Goal: Task Accomplishment & Management: Use online tool/utility

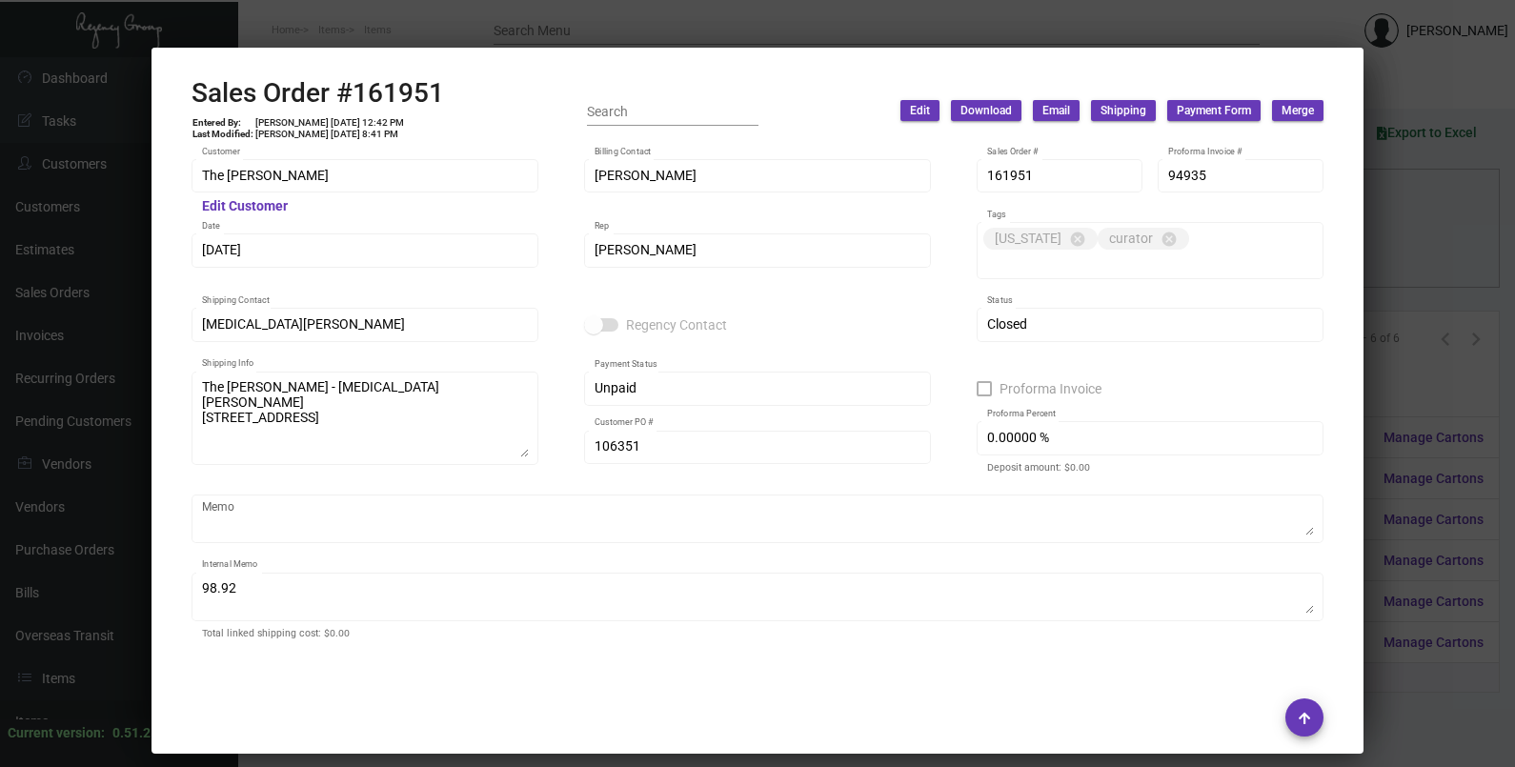
click at [1400, 210] on div at bounding box center [757, 383] width 1515 height 767
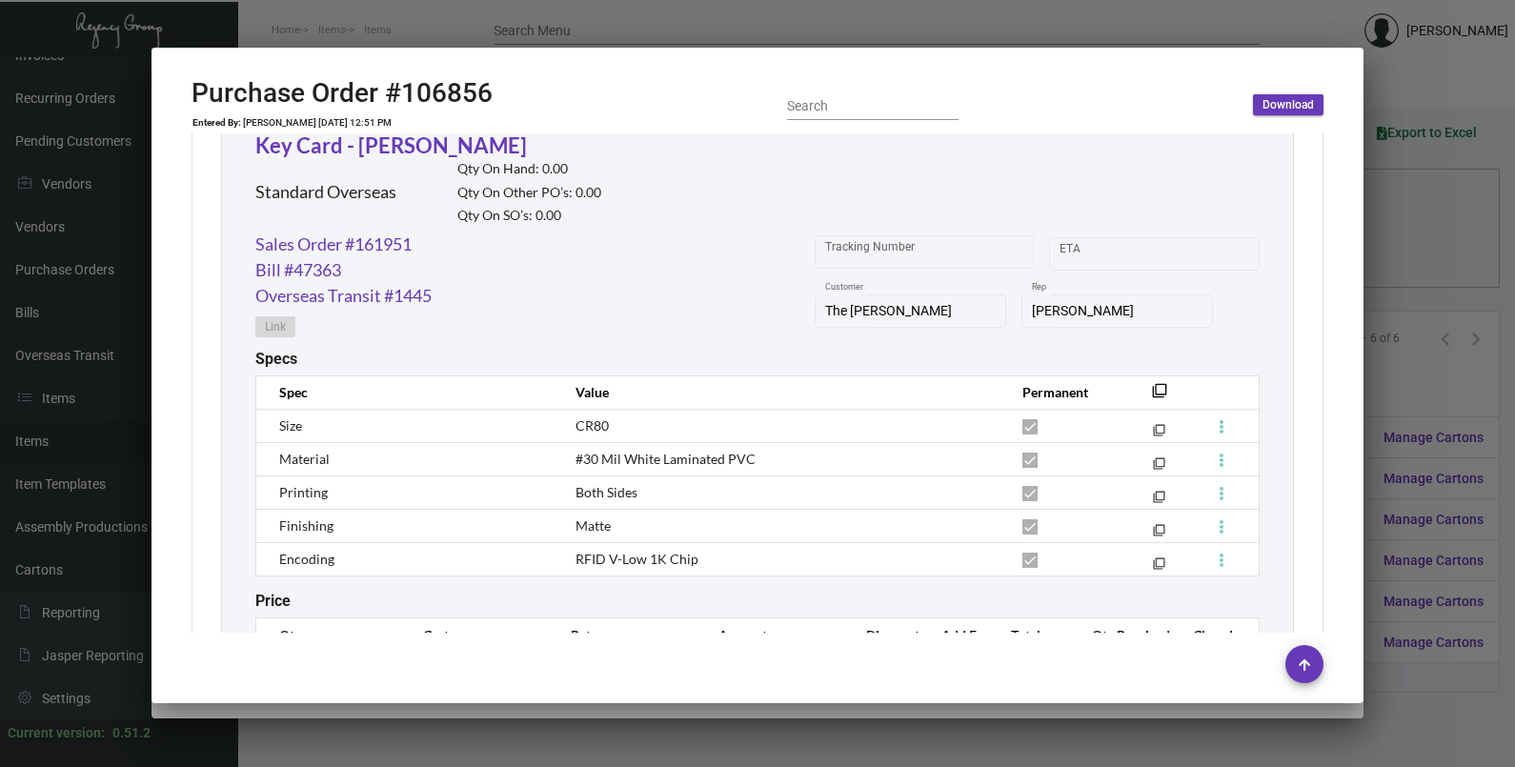
click at [1400, 210] on div at bounding box center [757, 383] width 1515 height 767
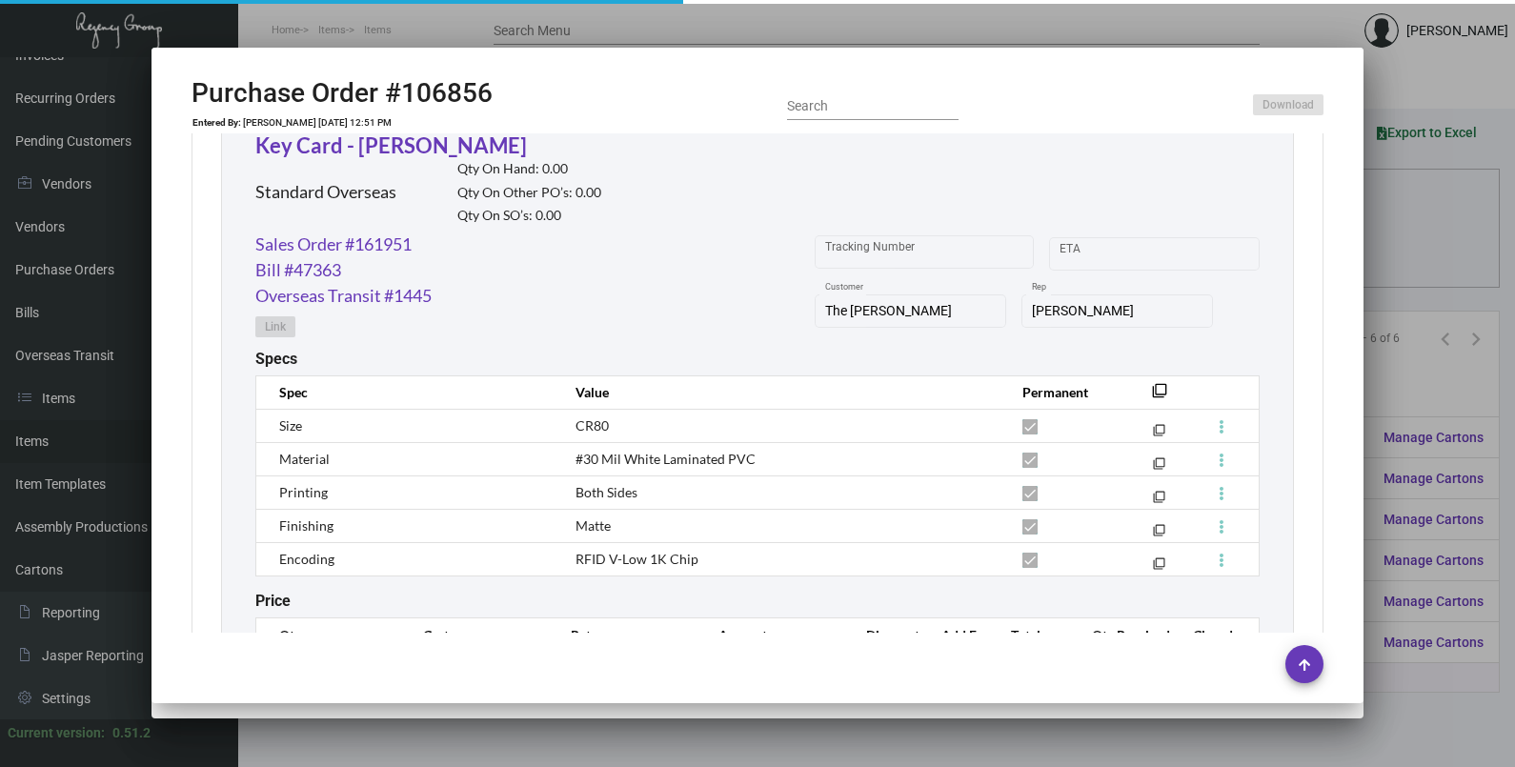
click at [1400, 210] on div at bounding box center [757, 383] width 1515 height 767
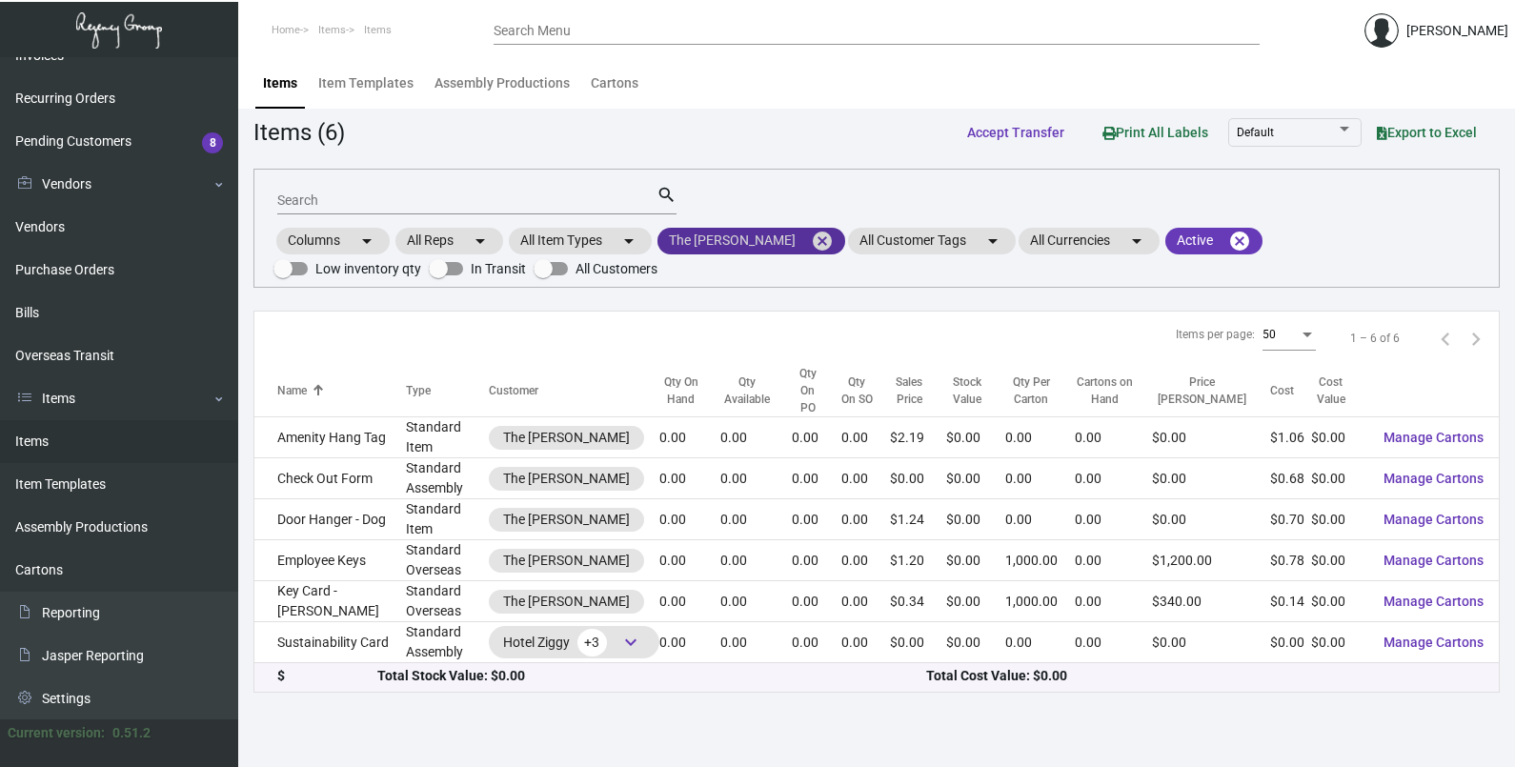
click at [811, 236] on mat-icon "cancel" at bounding box center [822, 241] width 23 height 23
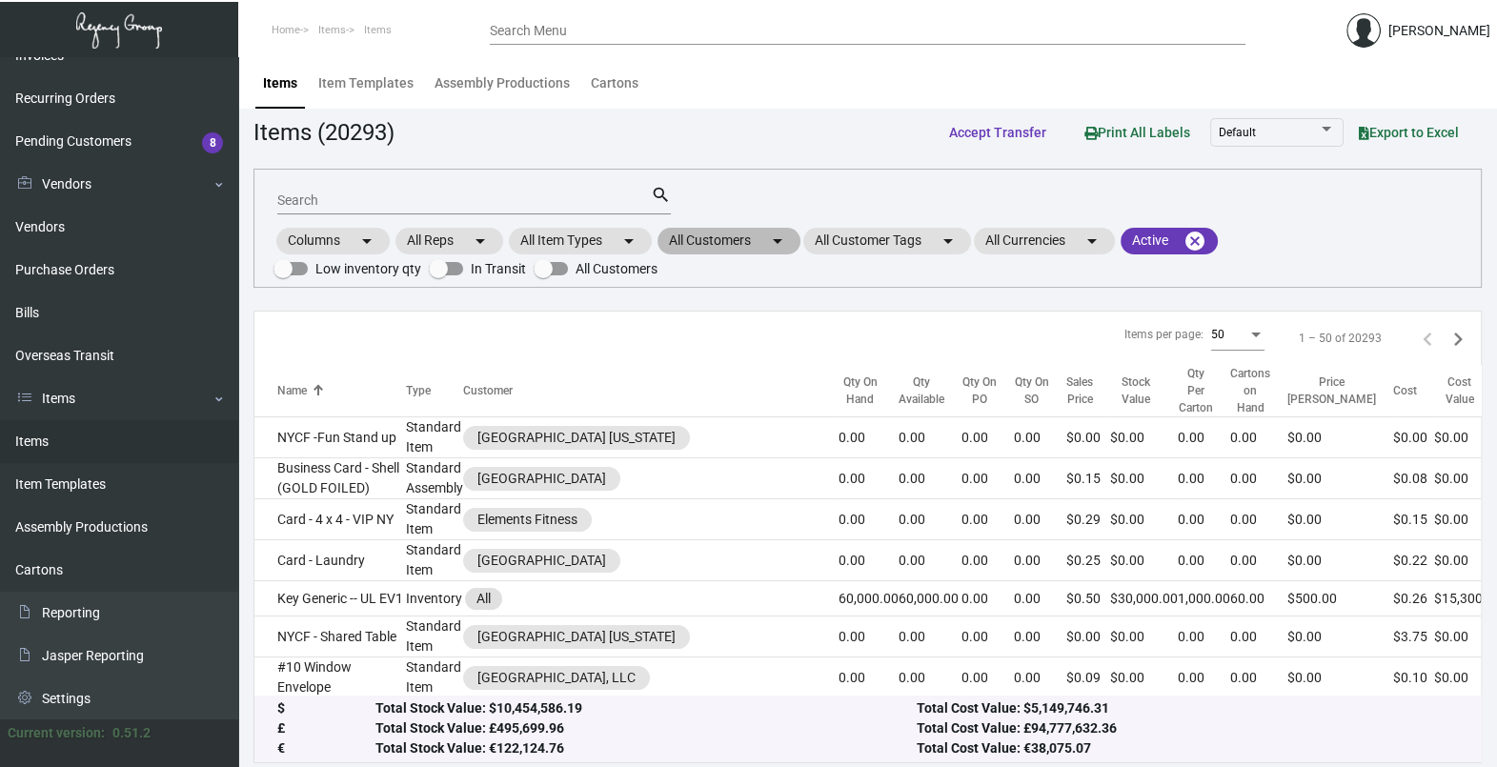
click at [773, 243] on mat-icon "arrow_drop_down" at bounding box center [777, 241] width 23 height 23
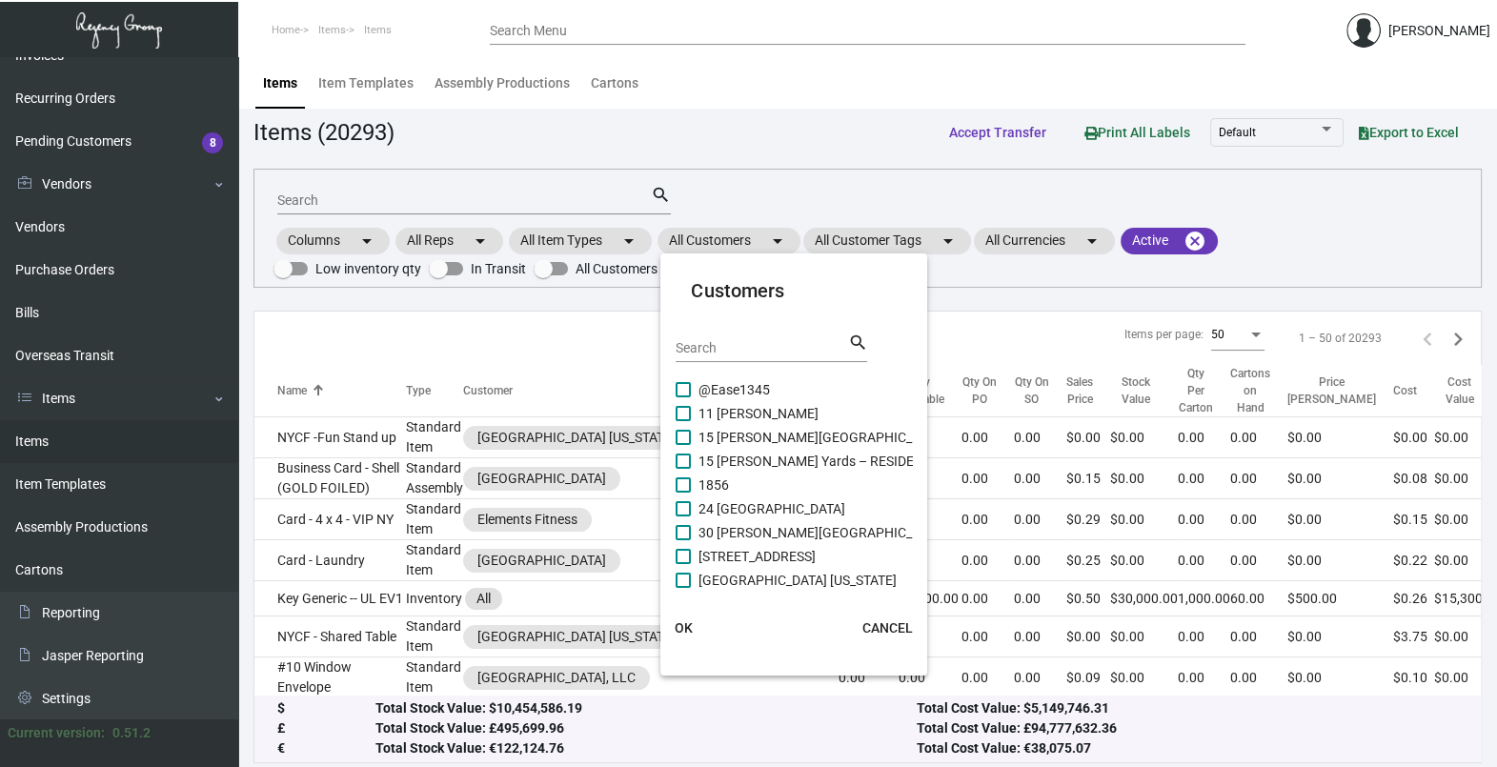
click at [734, 351] on input "Search" at bounding box center [762, 348] width 172 height 15
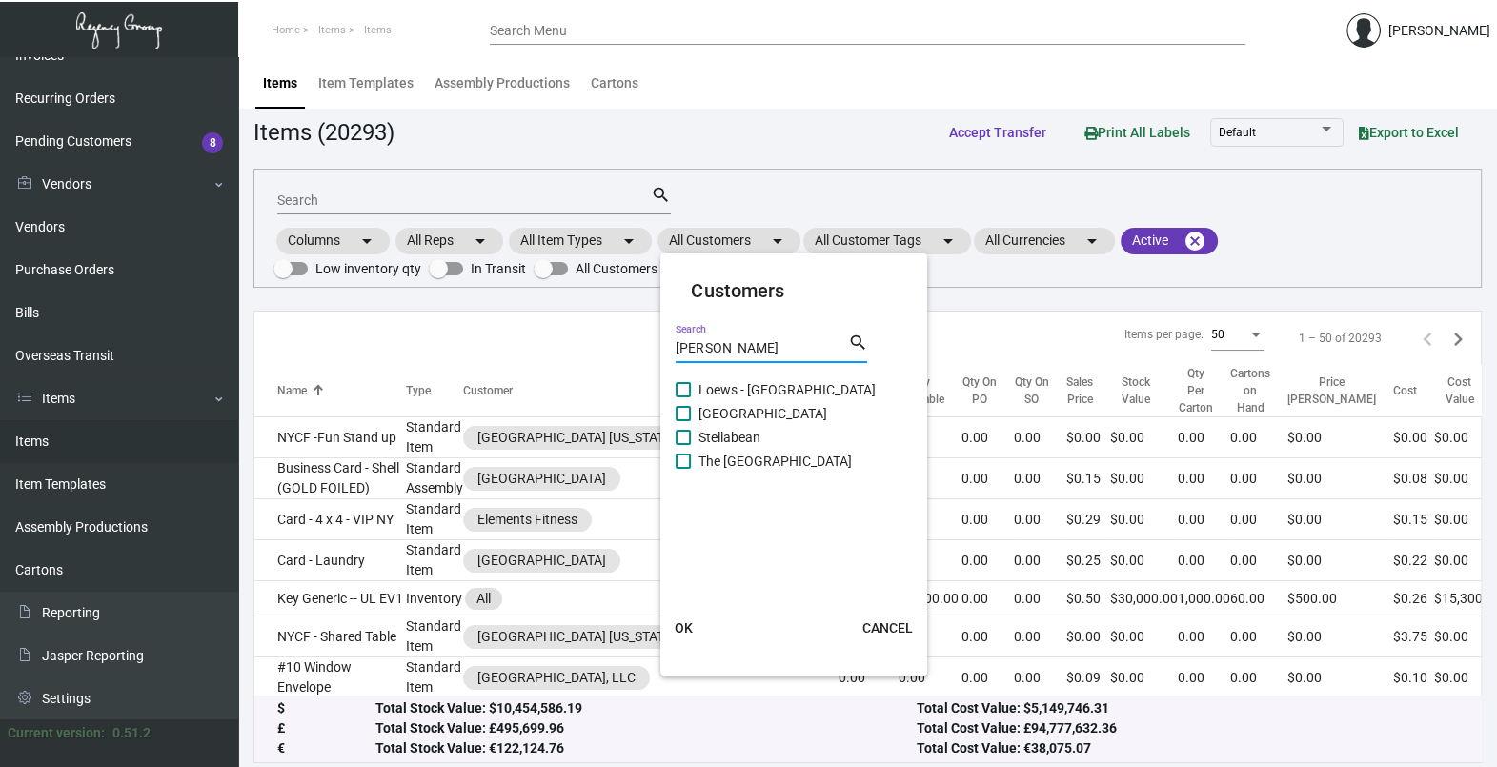
type input "[PERSON_NAME]"
click at [740, 458] on span "The [GEOGRAPHIC_DATA]" at bounding box center [775, 461] width 153 height 23
click at [683, 469] on input "The [GEOGRAPHIC_DATA]" at bounding box center [682, 469] width 1 height 1
checkbox input "true"
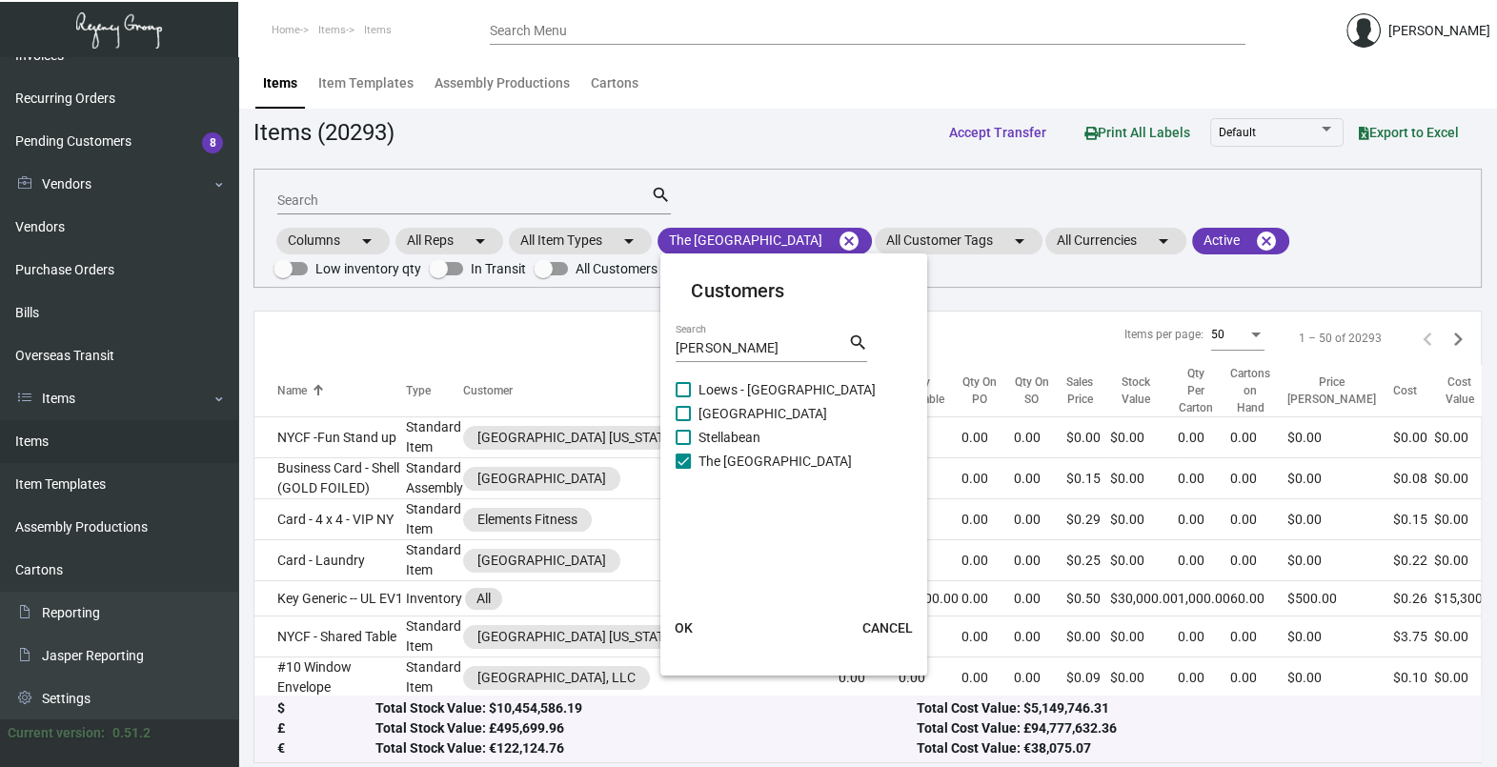
click at [724, 407] on span "[GEOGRAPHIC_DATA]" at bounding box center [763, 413] width 129 height 23
click at [683, 421] on input "[GEOGRAPHIC_DATA]" at bounding box center [682, 421] width 1 height 1
checkbox input "true"
click at [681, 639] on button "OK" at bounding box center [683, 628] width 61 height 34
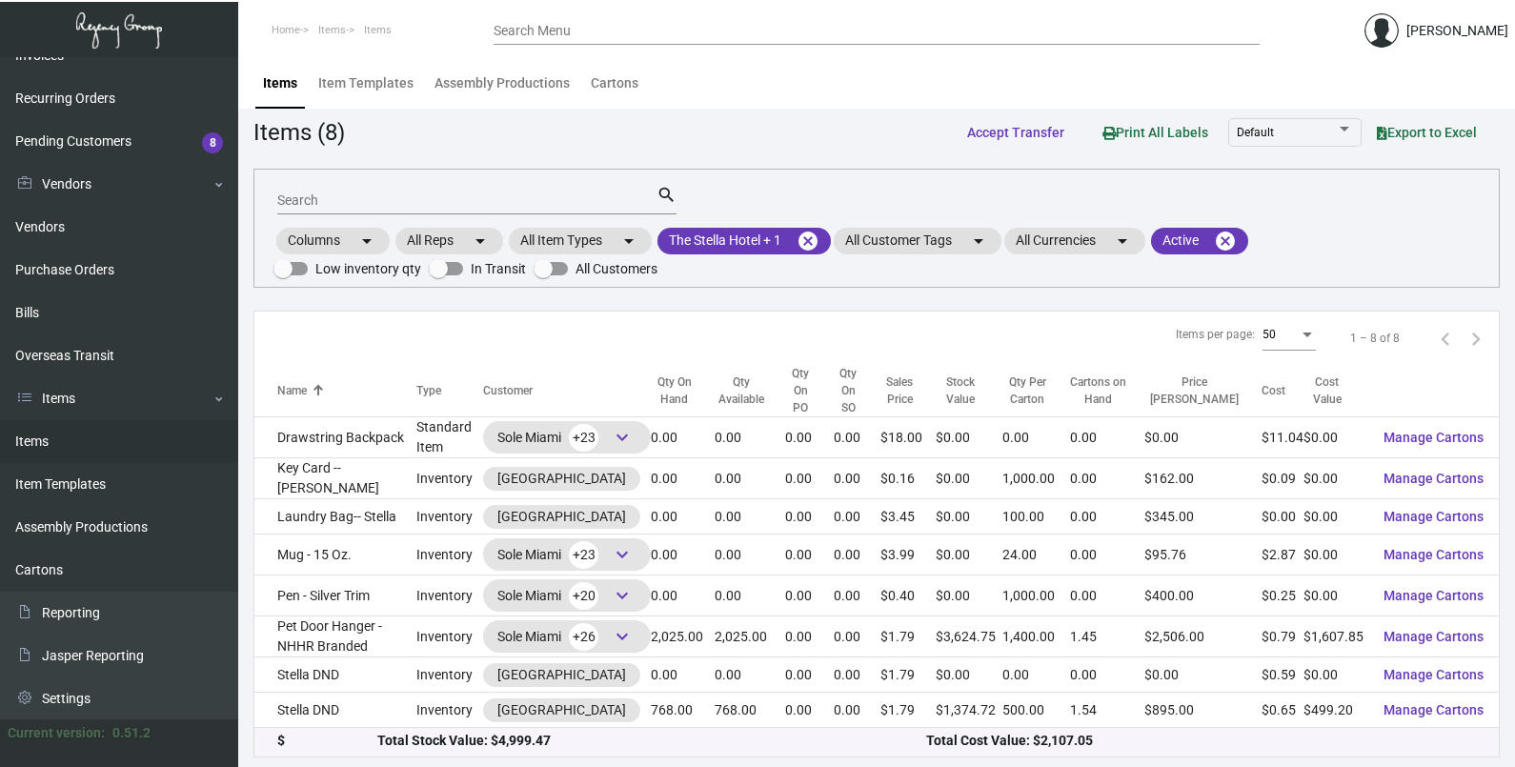
click at [415, 191] on div "Search" at bounding box center [466, 200] width 379 height 30
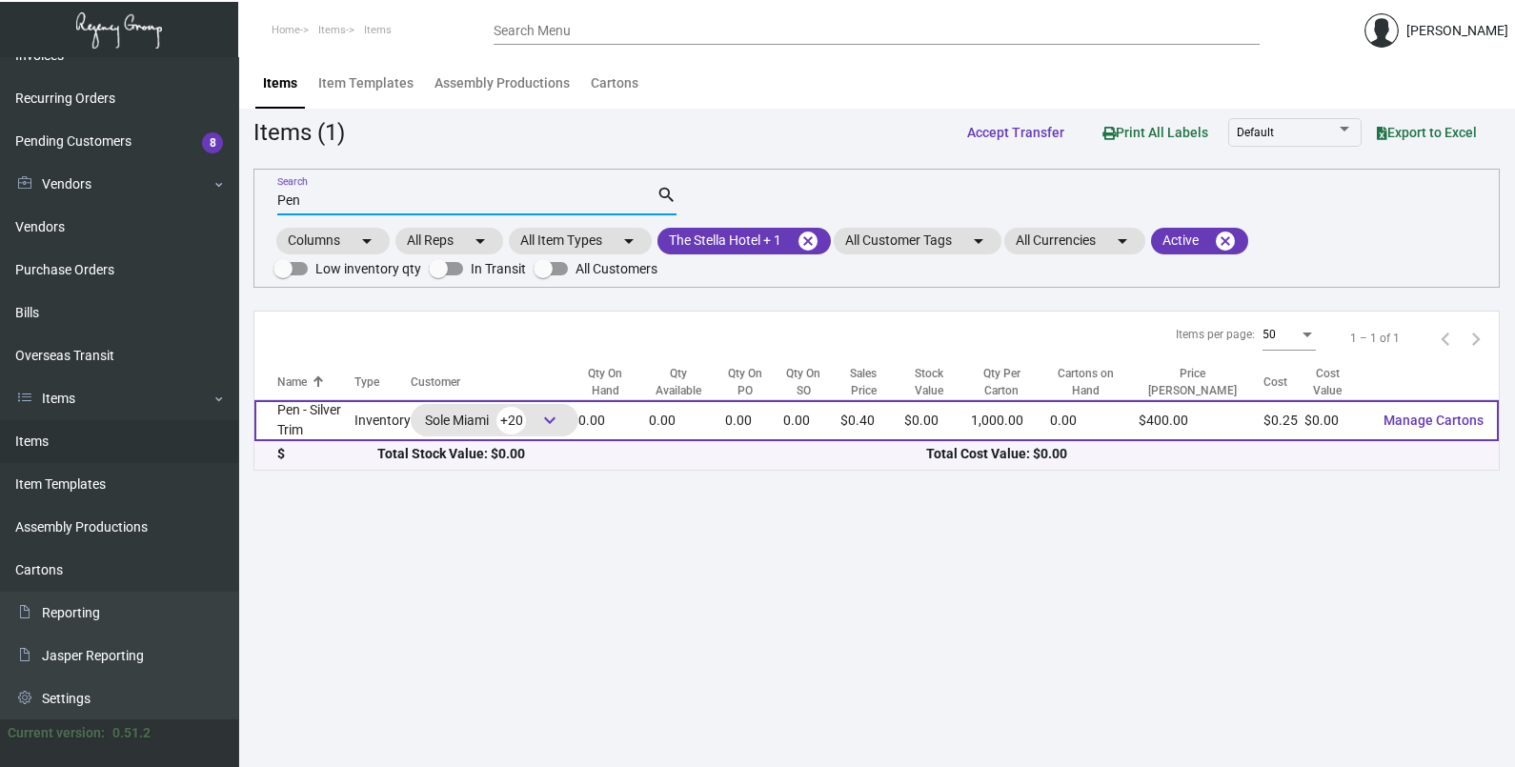
type input "Pen"
click at [276, 426] on td "Pen - Silver Trim" at bounding box center [304, 420] width 100 height 41
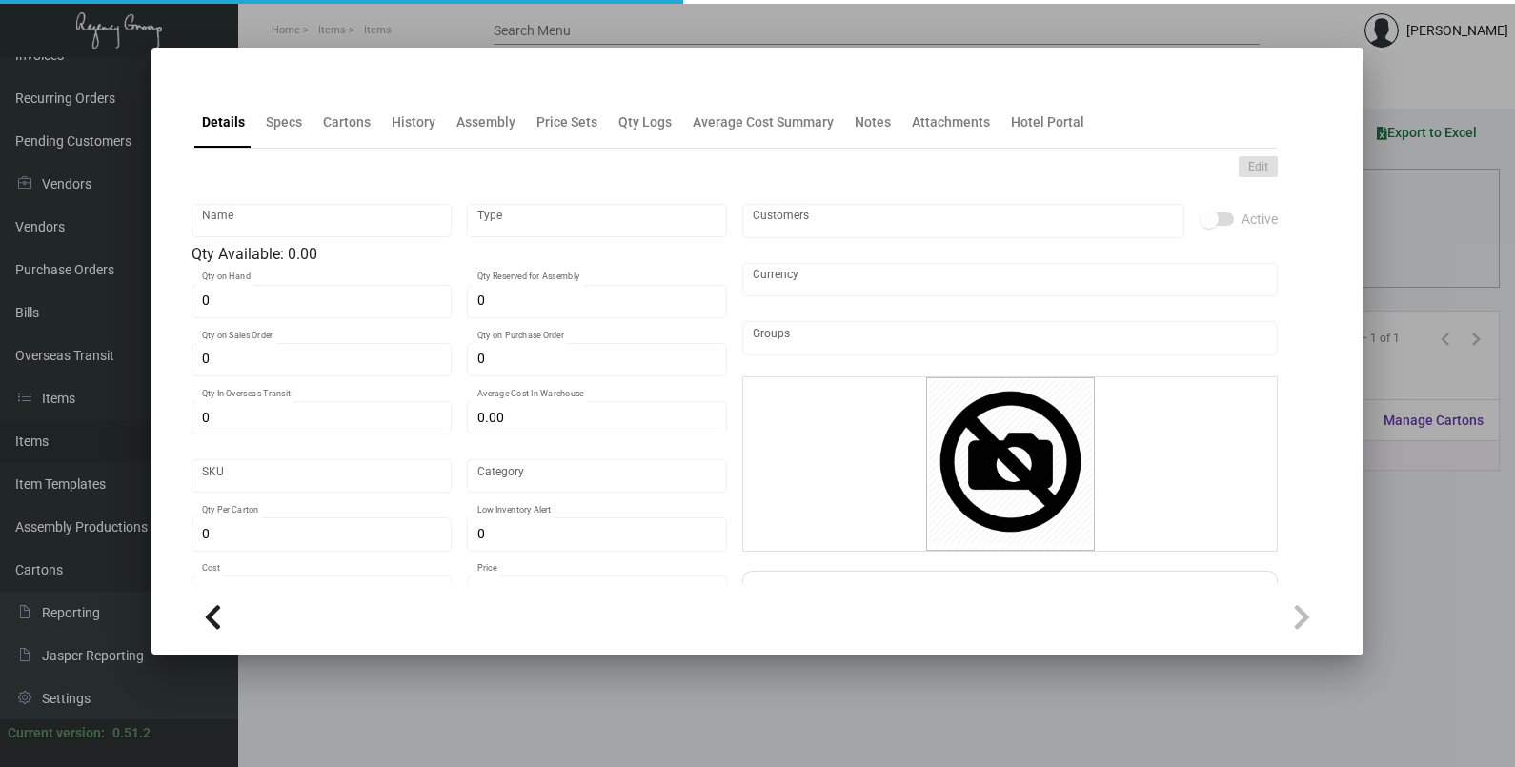
type input "Pen - Silver Trim"
type input "Inventory"
type input "$ 0.42"
type input "Standard"
type input "1,000"
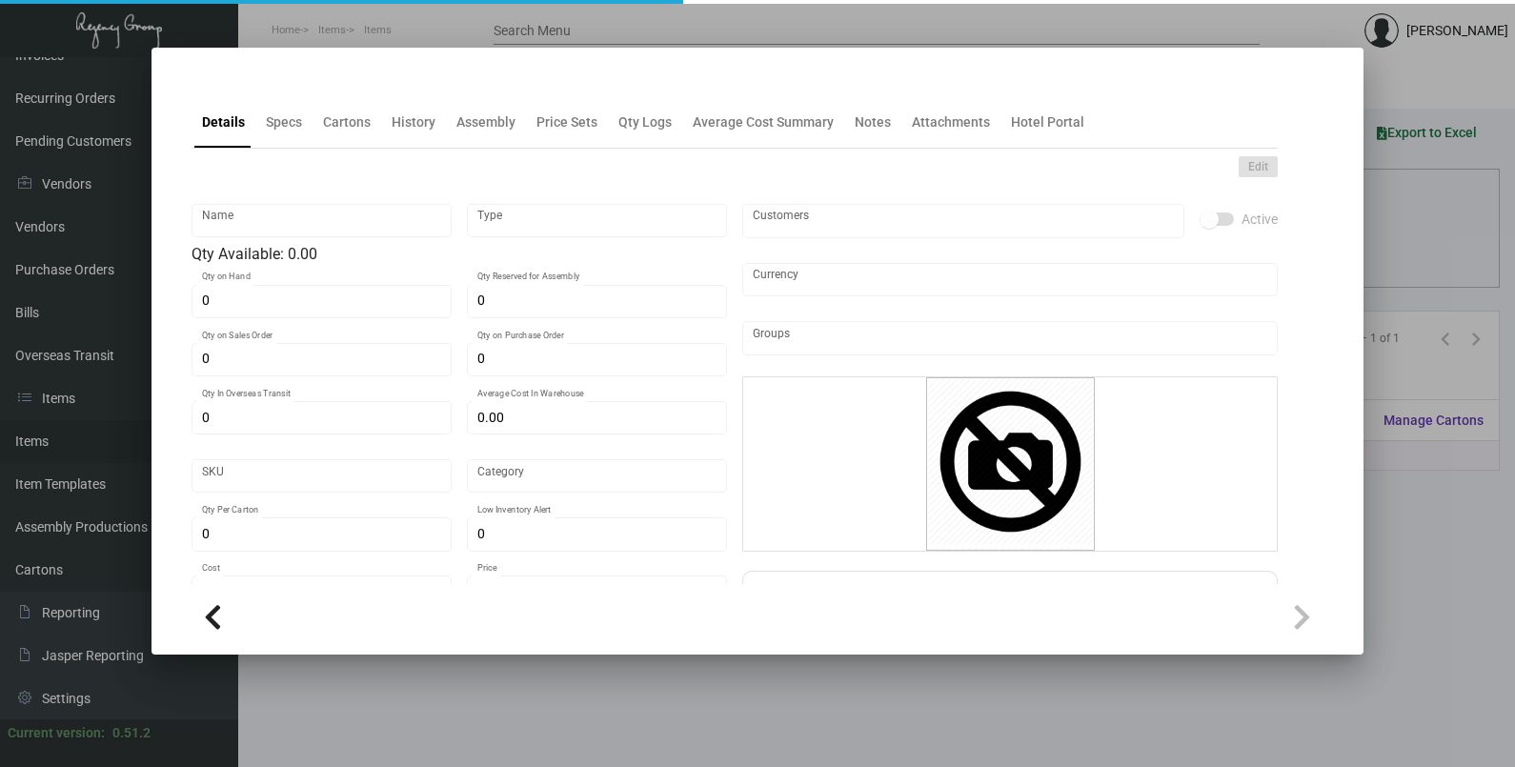
type input "$ 0.252"
type input "$ 0.40"
checkbox input "true"
type input "United States Dollar $"
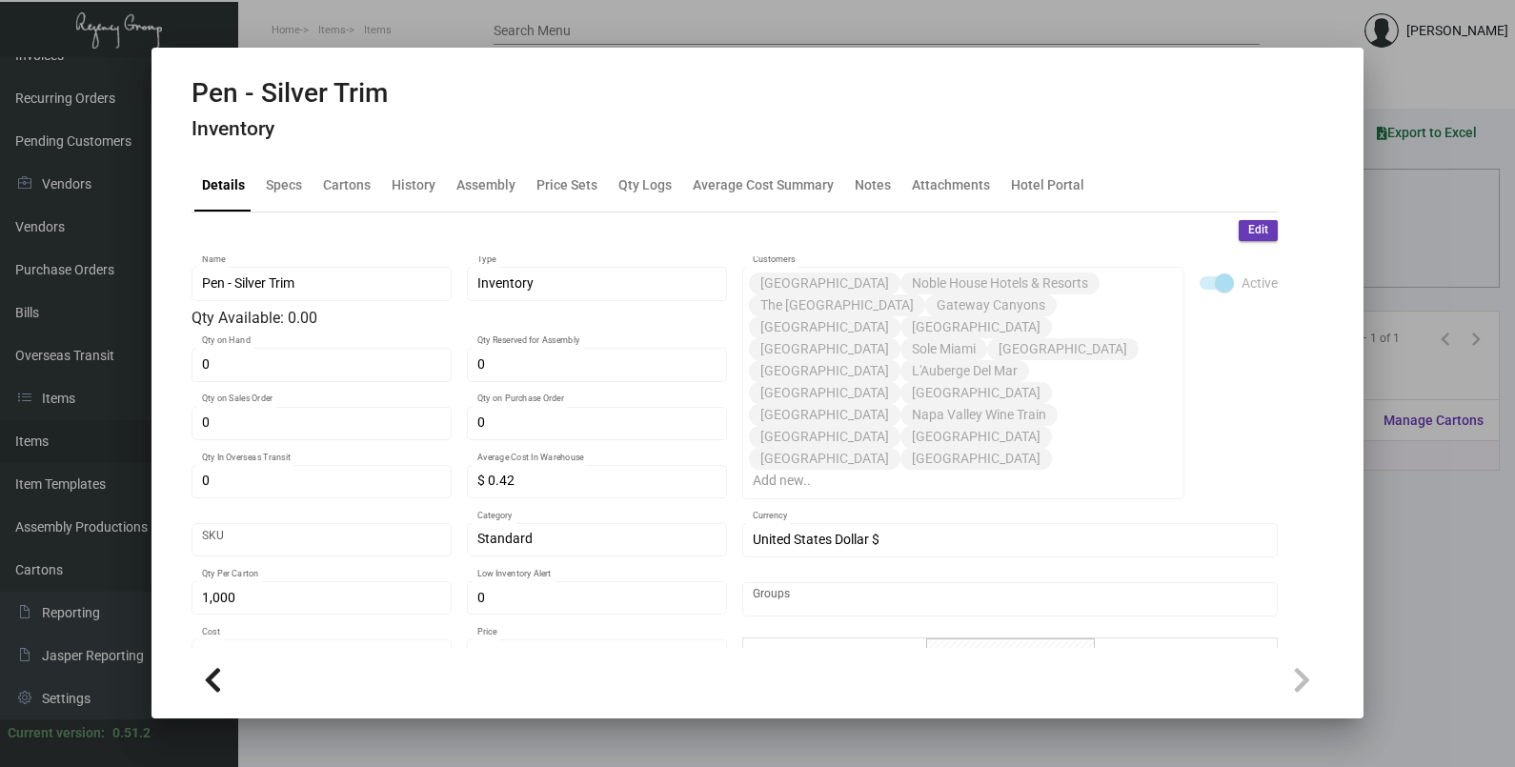
click at [578, 30] on div at bounding box center [757, 383] width 1515 height 767
